Goal: Check status: Check status

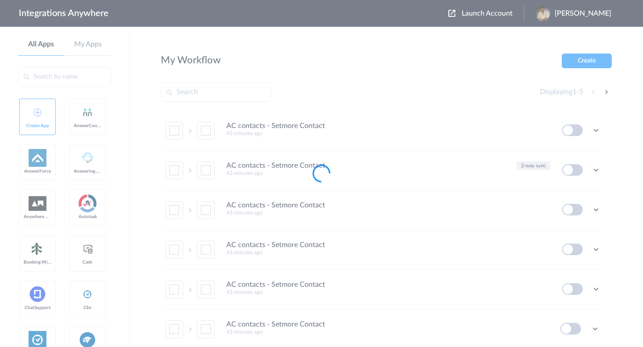
click at [479, 12] on body "Integrations Anywhere Launch Account [PERSON_NAME] My Account Logout All Apps M…" at bounding box center [321, 33] width 643 height 67
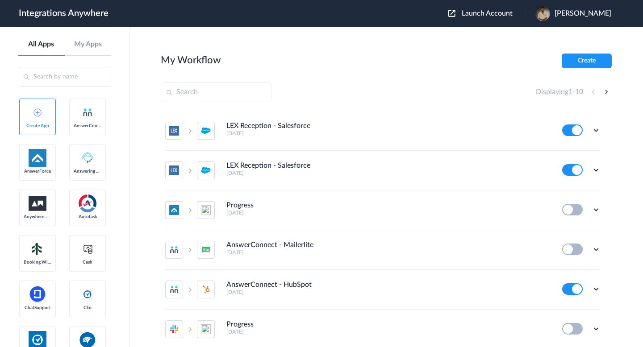
click at [467, 12] on span "Launch Account" at bounding box center [487, 13] width 51 height 7
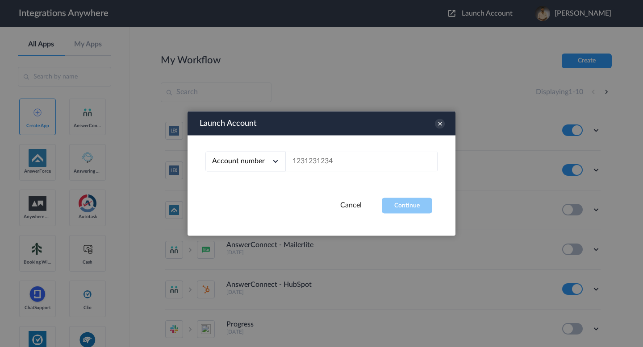
click at [323, 172] on div "Account number Account number Email address" at bounding box center [321, 167] width 268 height 62
click at [312, 162] on input "text" at bounding box center [362, 162] width 152 height 20
paste input "8667996998"
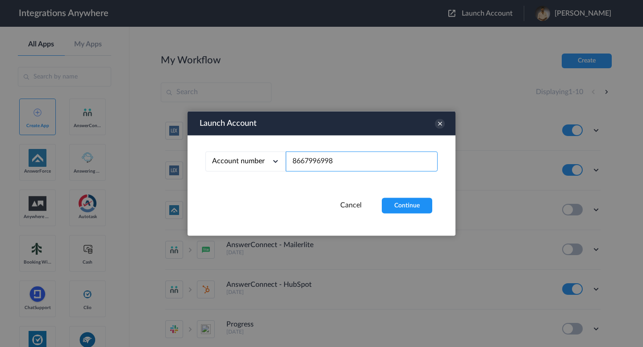
type input "8667996998"
click at [403, 197] on div "Account number Account number Email address 8667996998" at bounding box center [321, 167] width 268 height 62
click at [406, 209] on button "Continue" at bounding box center [407, 206] width 50 height 16
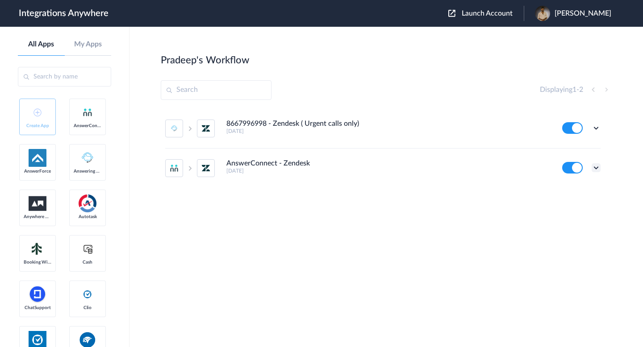
click at [593, 167] on icon at bounding box center [595, 167] width 9 height 9
click at [565, 203] on link "Task history" at bounding box center [570, 205] width 43 height 6
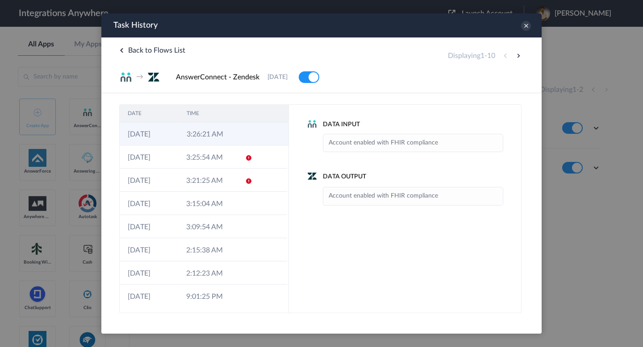
click at [224, 138] on td "3:26:21 AM" at bounding box center [208, 133] width 59 height 23
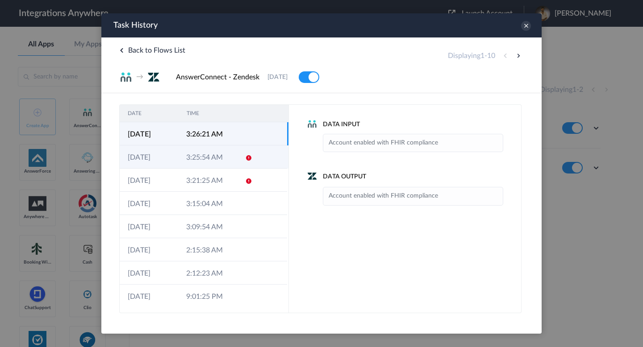
click at [237, 151] on td at bounding box center [245, 157] width 17 height 23
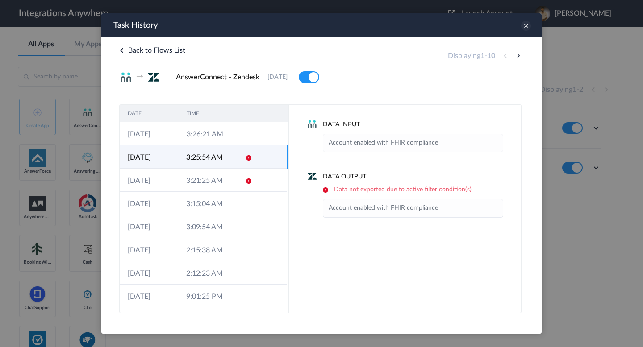
click at [523, 29] on icon at bounding box center [526, 26] width 10 height 10
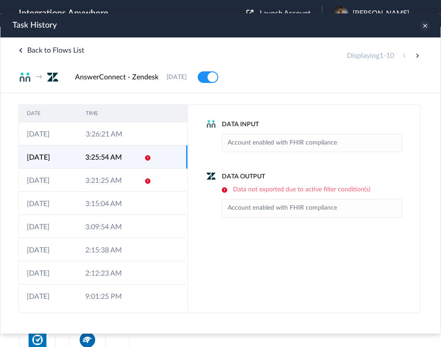
click at [421, 27] on icon at bounding box center [425, 26] width 10 height 10
click at [425, 28] on icon at bounding box center [425, 26] width 10 height 10
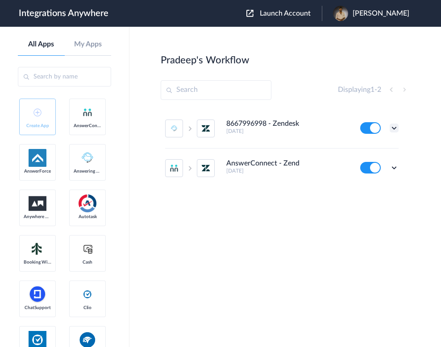
click at [395, 128] on icon at bounding box center [394, 128] width 9 height 9
click at [380, 171] on li "Task history" at bounding box center [370, 165] width 58 height 17
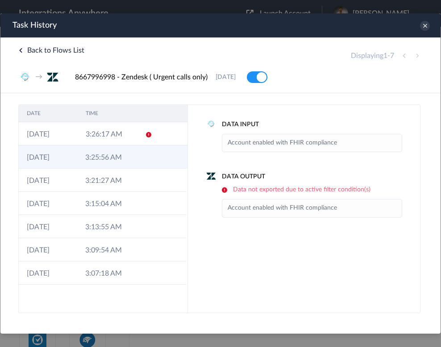
click at [144, 152] on td at bounding box center [144, 157] width 17 height 23
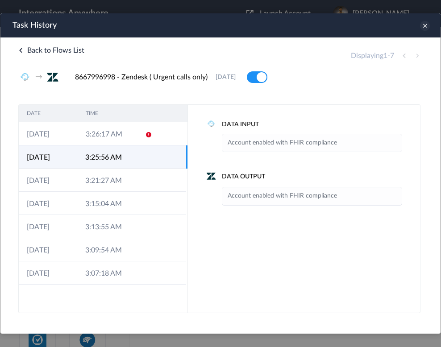
click at [425, 27] on icon at bounding box center [425, 26] width 10 height 10
